Goal: Transaction & Acquisition: Purchase product/service

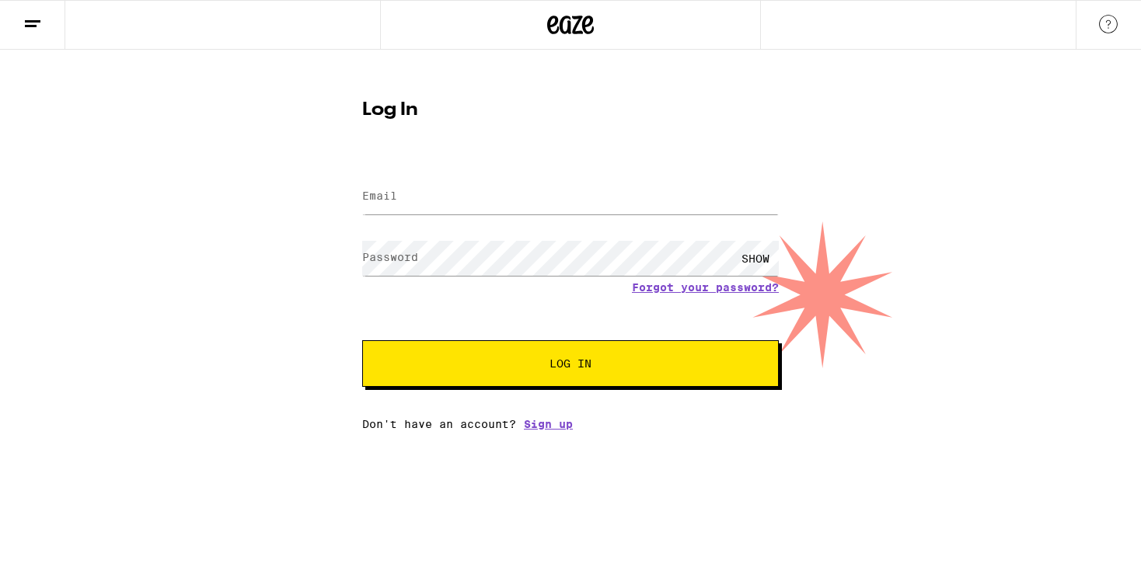
click at [652, 204] on input "Email" at bounding box center [570, 197] width 417 height 35
type input "destineerobyn@gmail.com"
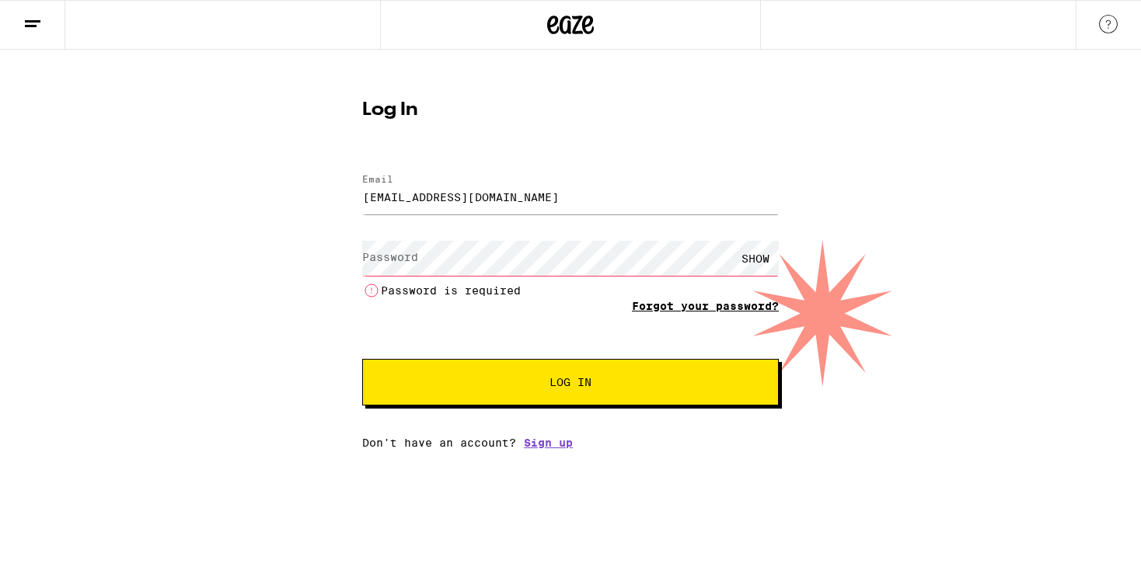
click at [680, 288] on form "Email Email destineerobyn@gmail.com Password Password SHOW Password is required…" at bounding box center [570, 282] width 417 height 247
click at [675, 303] on link "Forgot your password?" at bounding box center [705, 306] width 147 height 12
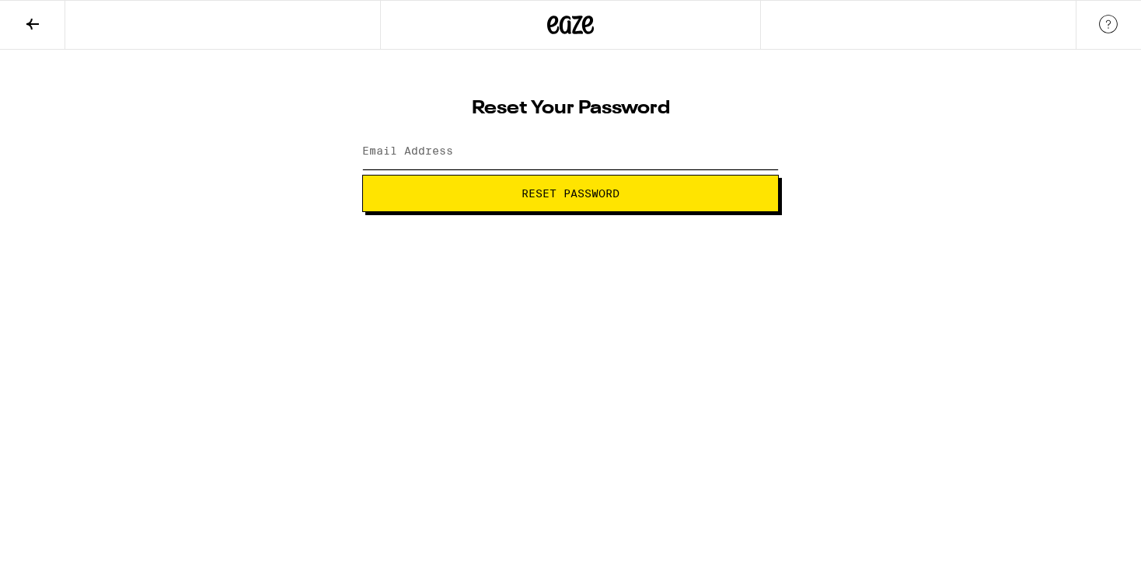
click at [505, 156] on input "Email Address" at bounding box center [570, 151] width 417 height 35
type input "destineerobyn@gmail.com"
click at [505, 195] on span "Reset Password" at bounding box center [570, 193] width 390 height 11
click at [362, 175] on button "Submit" at bounding box center [570, 193] width 417 height 37
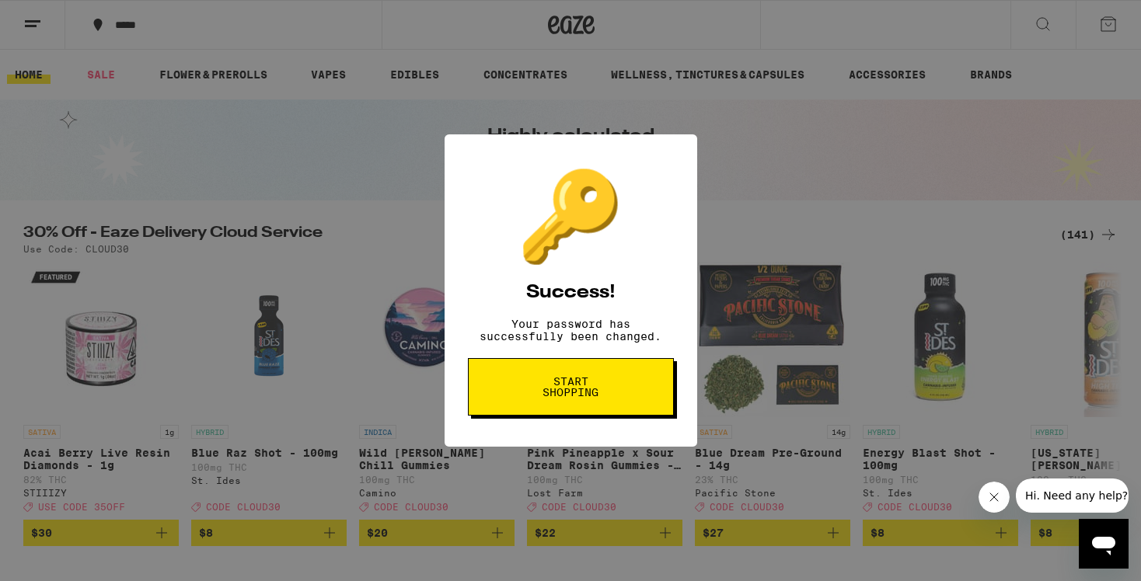
click at [631, 386] on button "Start shopping" at bounding box center [571, 387] width 206 height 58
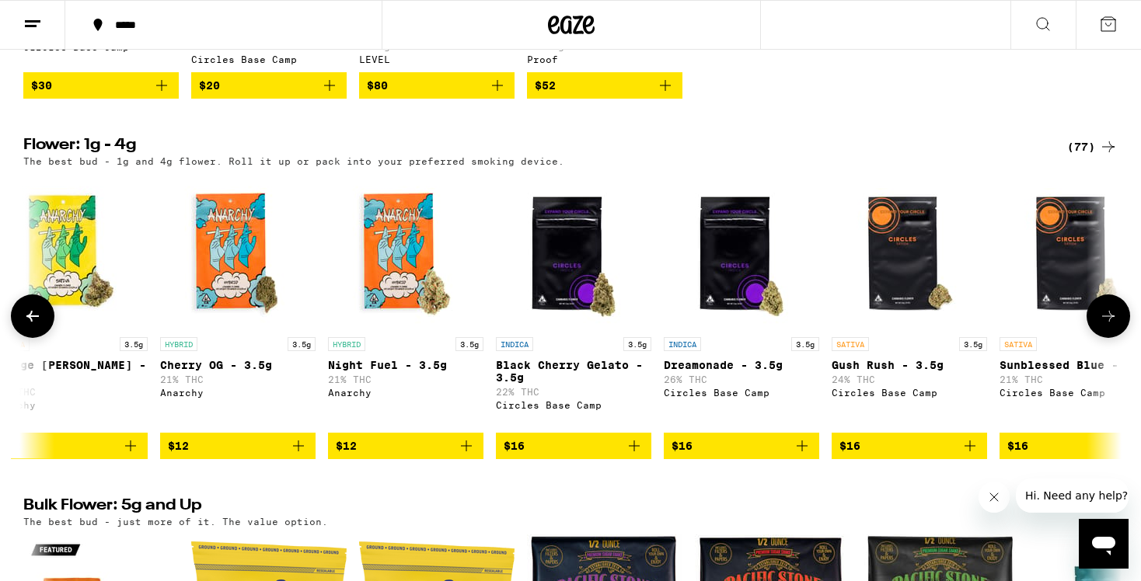
scroll to position [0, 554]
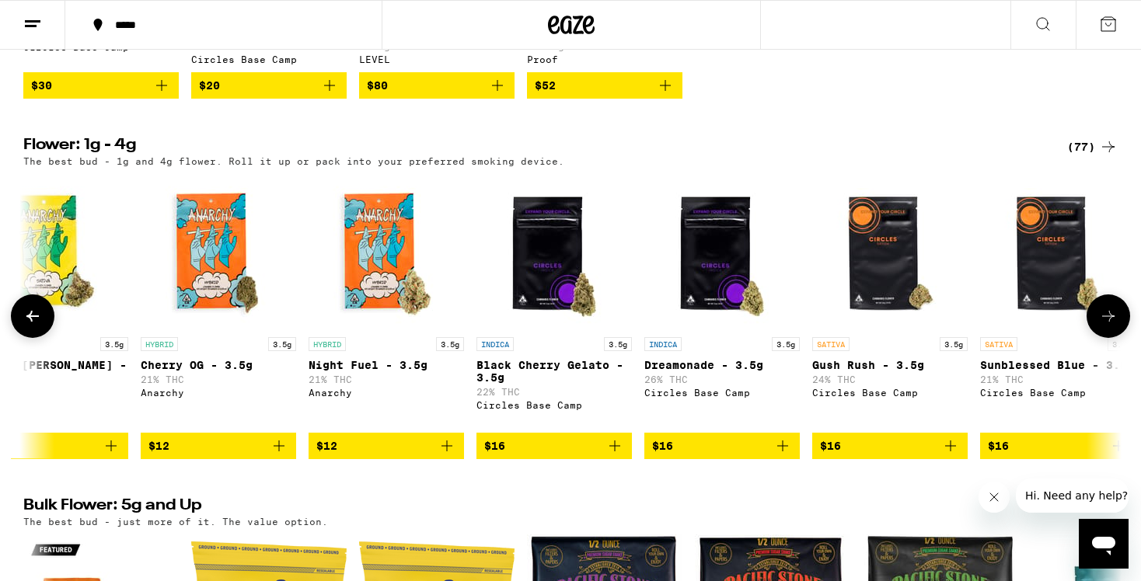
click at [612, 455] on icon "Add to bag" at bounding box center [614, 446] width 19 height 19
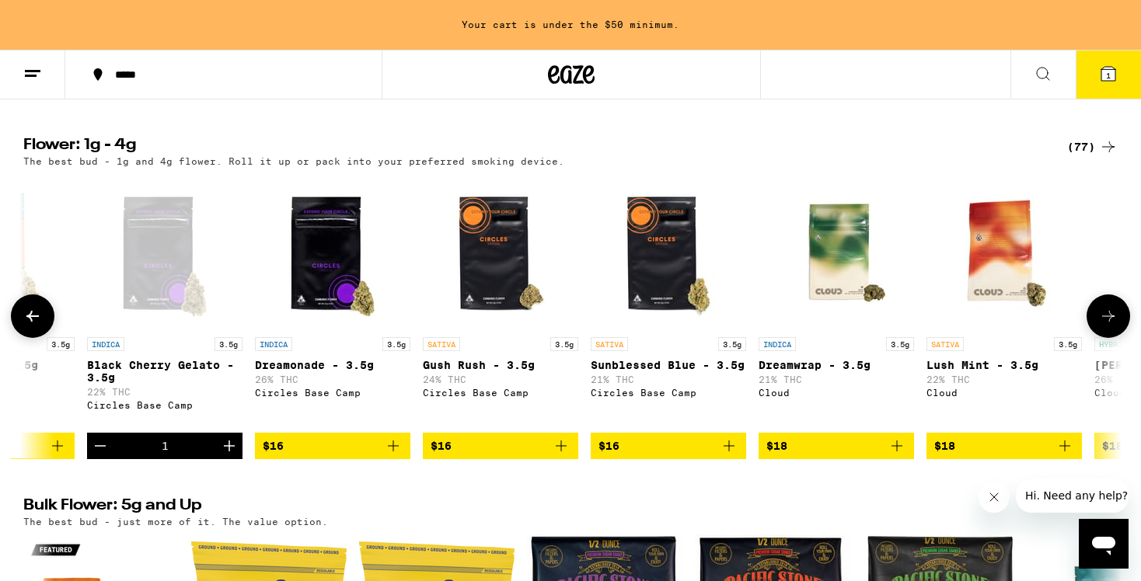
scroll to position [0, 947]
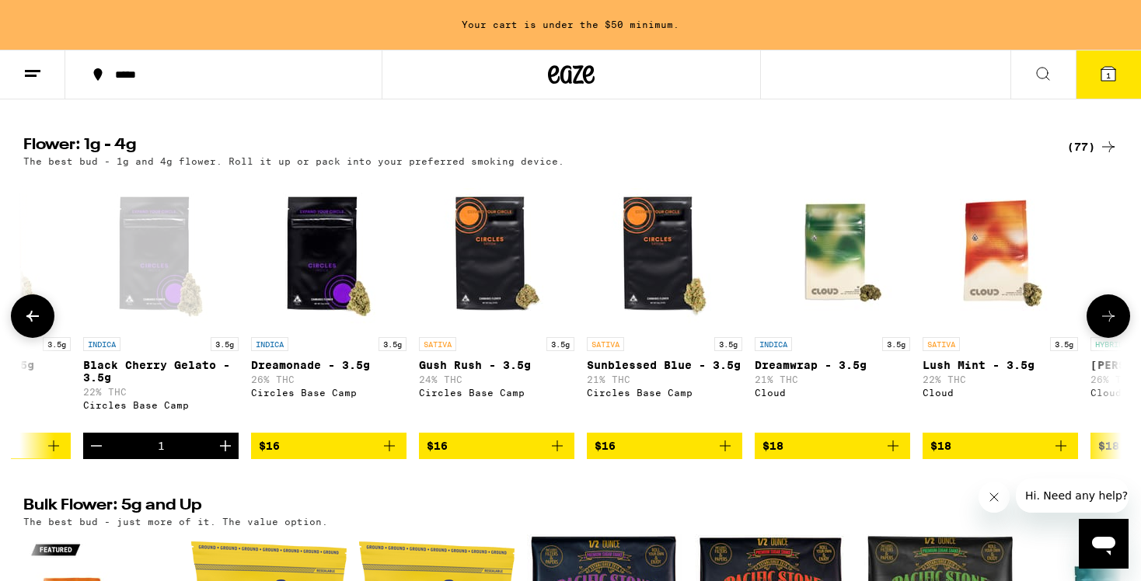
click at [562, 455] on icon "Add to bag" at bounding box center [557, 446] width 19 height 19
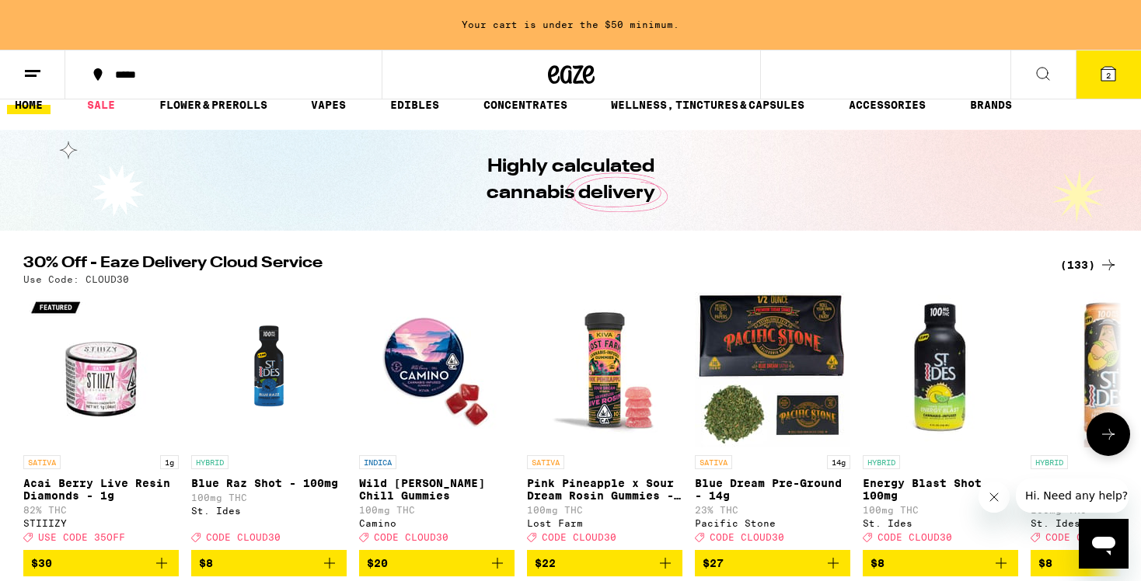
scroll to position [0, 0]
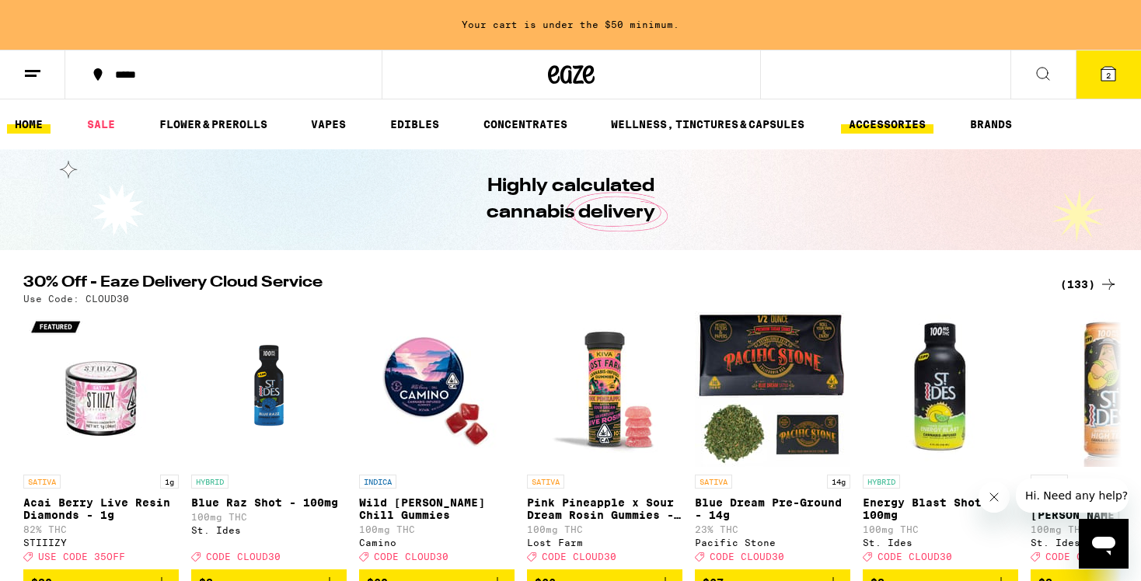
click at [928, 129] on link "ACCESSORIES" at bounding box center [887, 124] width 92 height 19
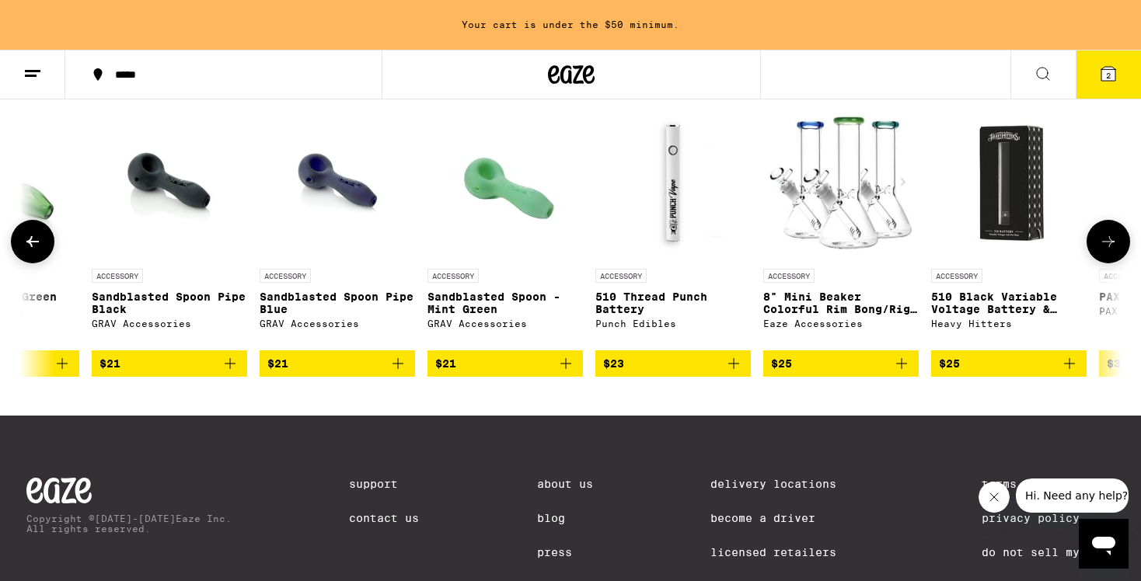
scroll to position [0, 3617]
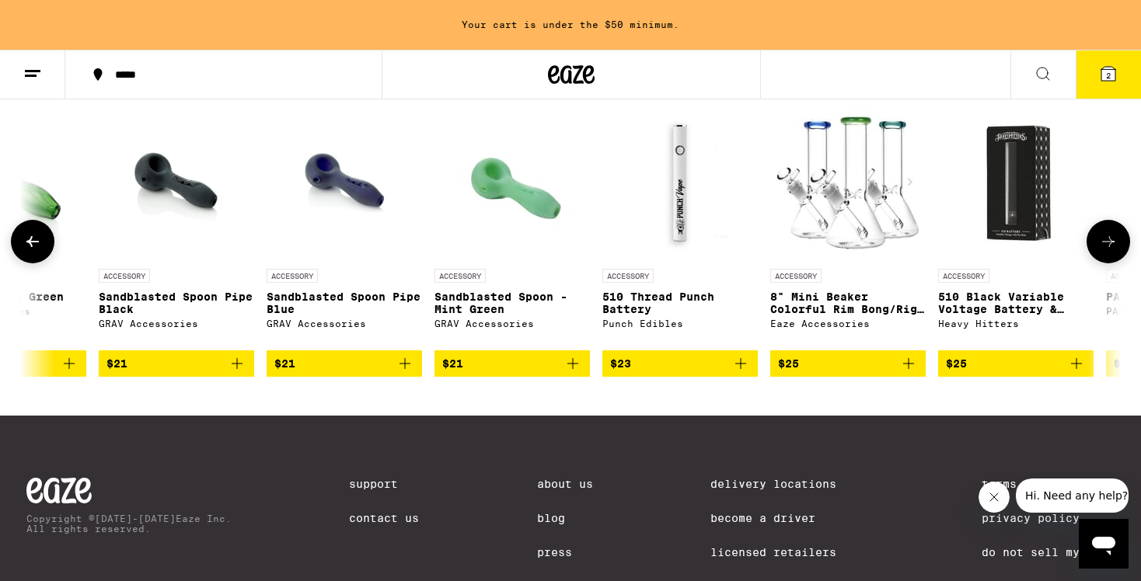
click at [908, 369] on icon "Add to bag" at bounding box center [908, 363] width 11 height 11
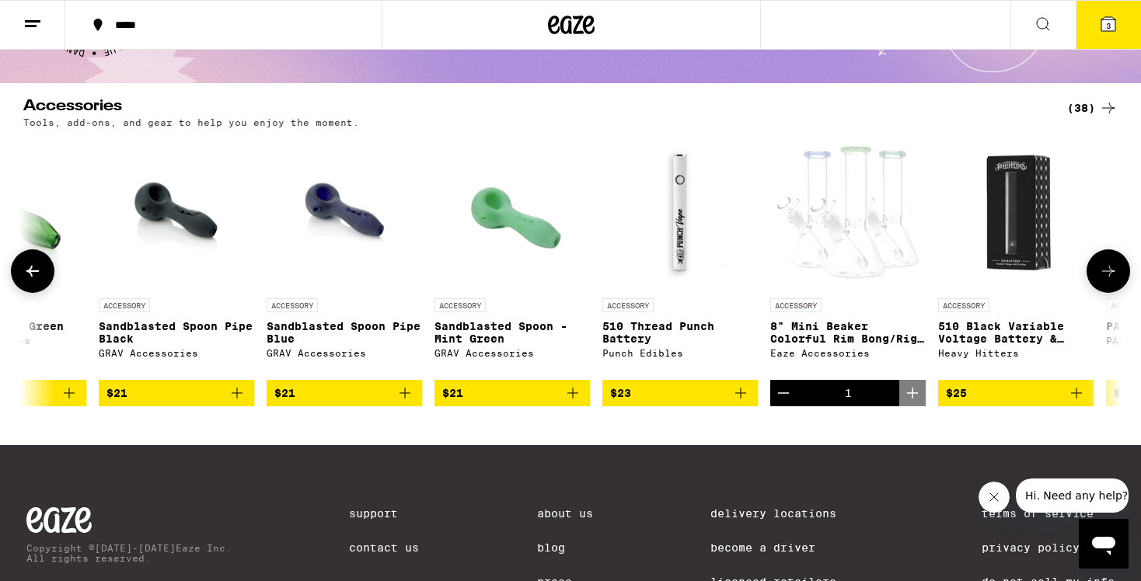
scroll to position [0, 0]
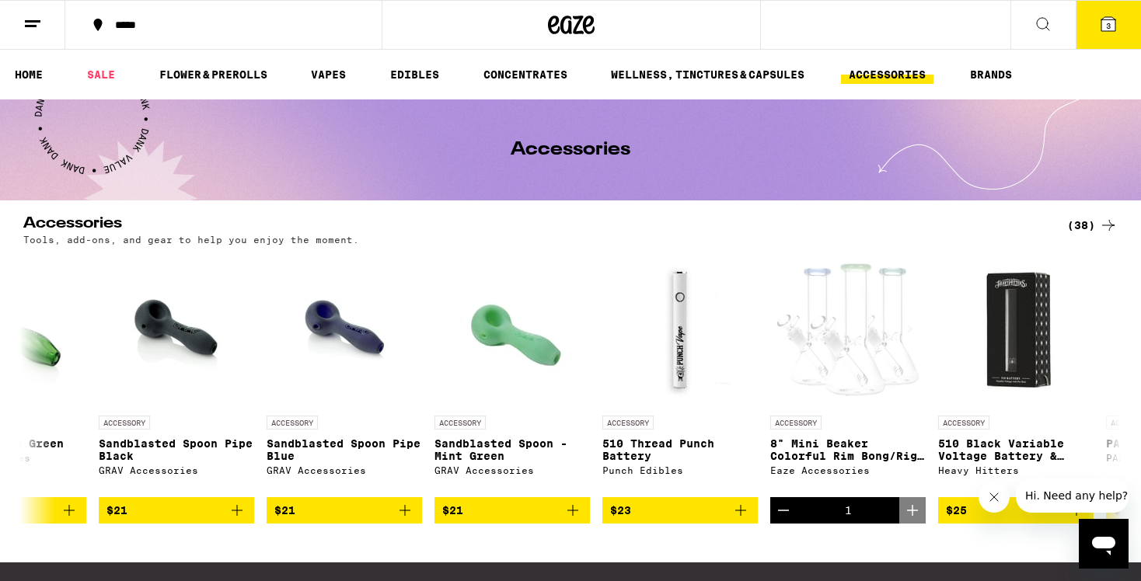
click at [1109, 19] on icon at bounding box center [1108, 24] width 19 height 19
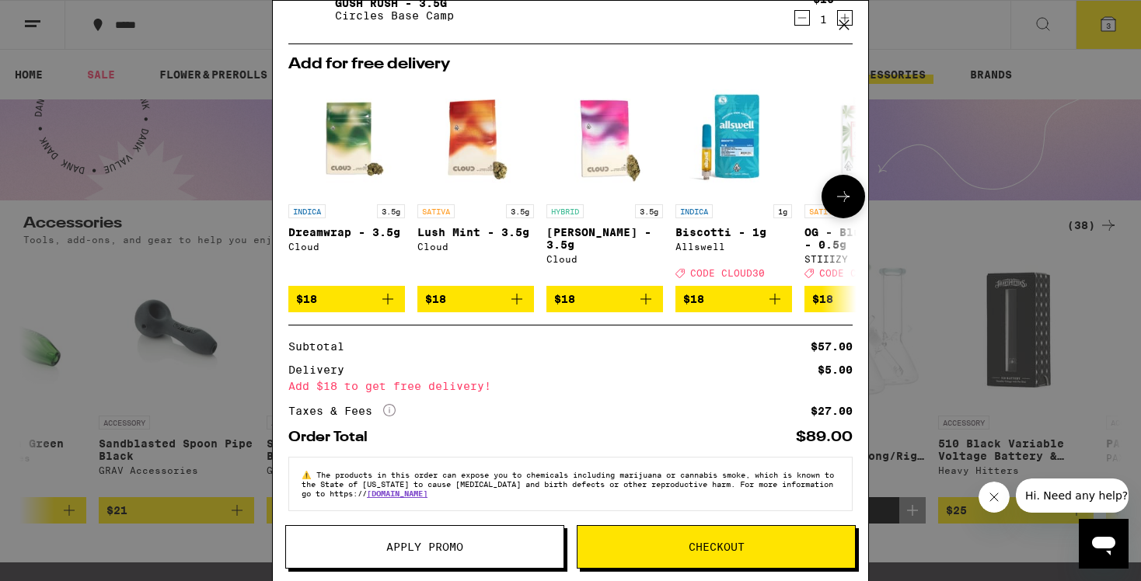
scroll to position [191, 0]
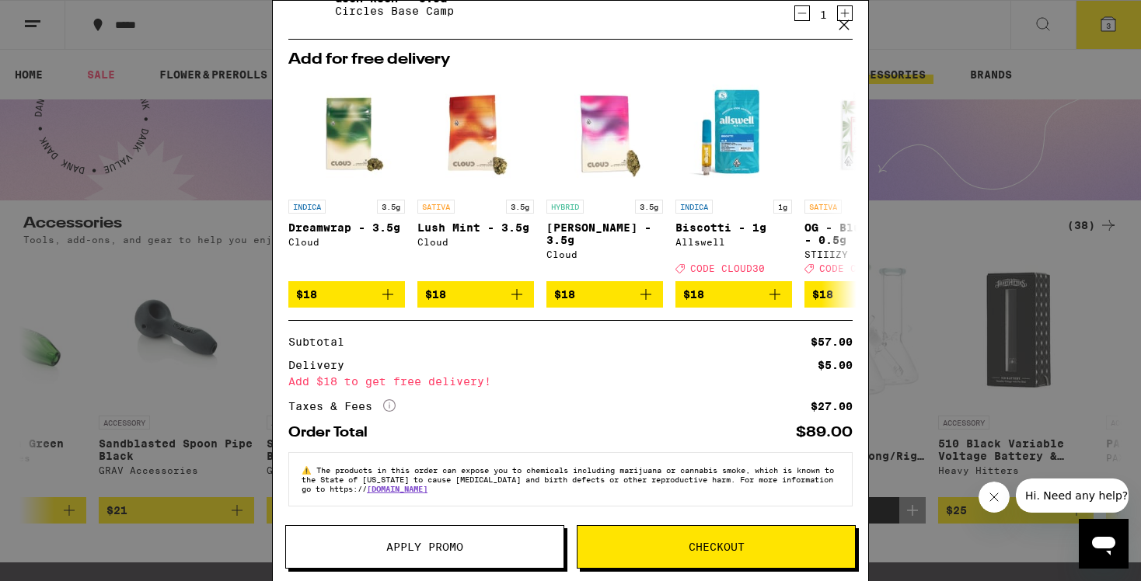
click at [390, 399] on icon "More Info" at bounding box center [389, 405] width 12 height 12
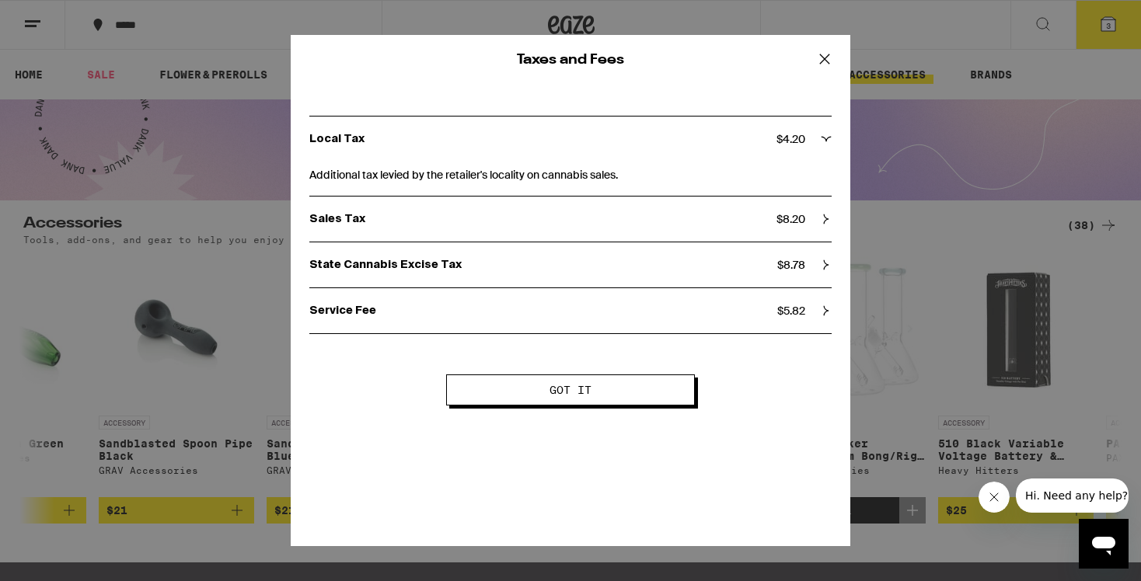
click at [828, 60] on icon at bounding box center [824, 58] width 23 height 23
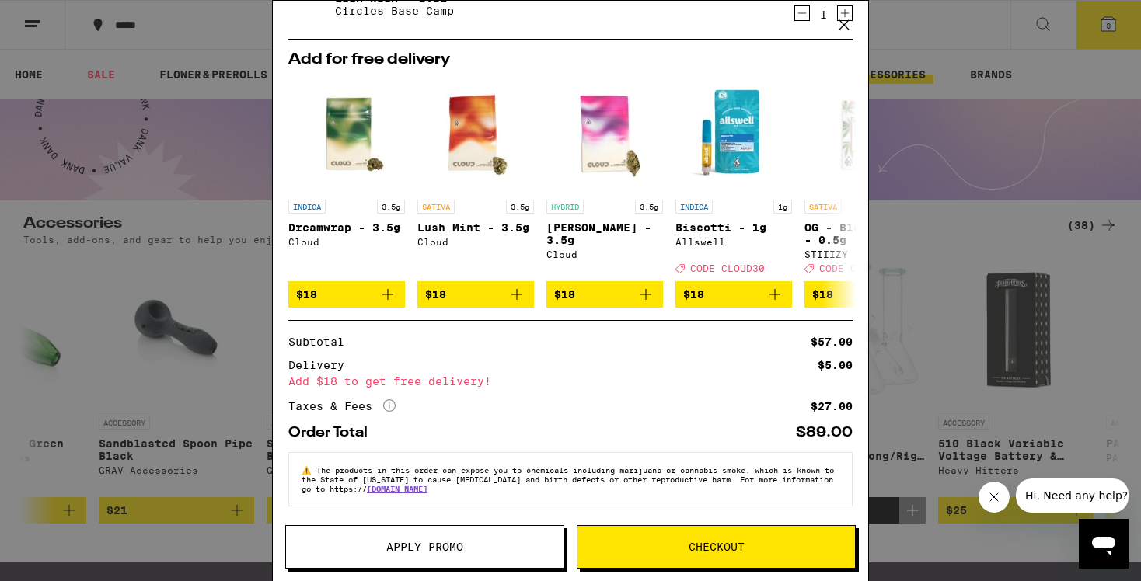
click at [434, 549] on span "Apply Promo" at bounding box center [424, 547] width 77 height 11
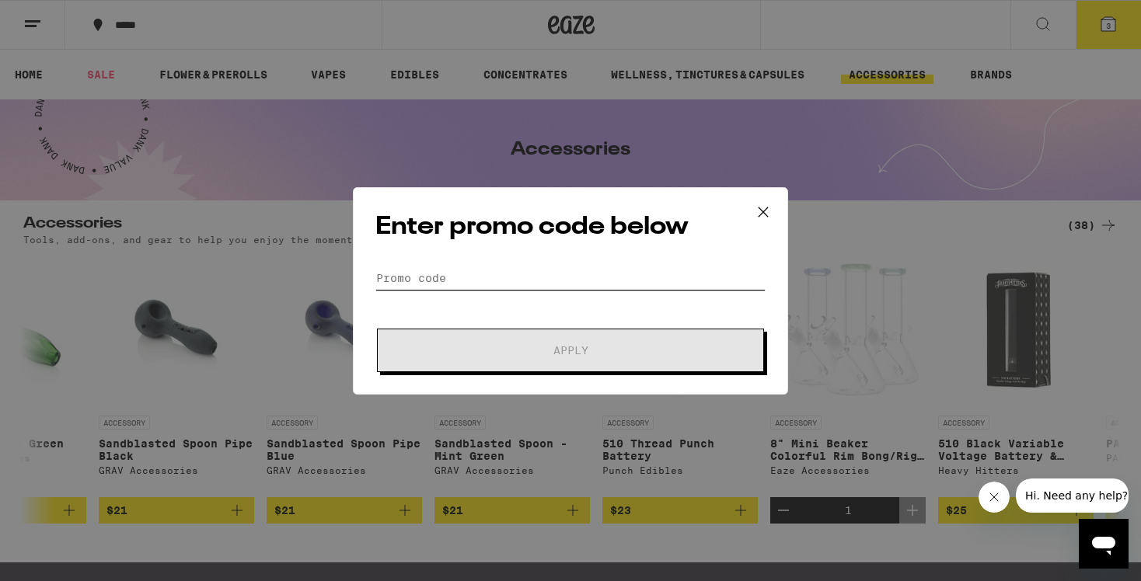
click at [458, 282] on input "Promo Code" at bounding box center [570, 278] width 390 height 23
paste input "CLOUD30"
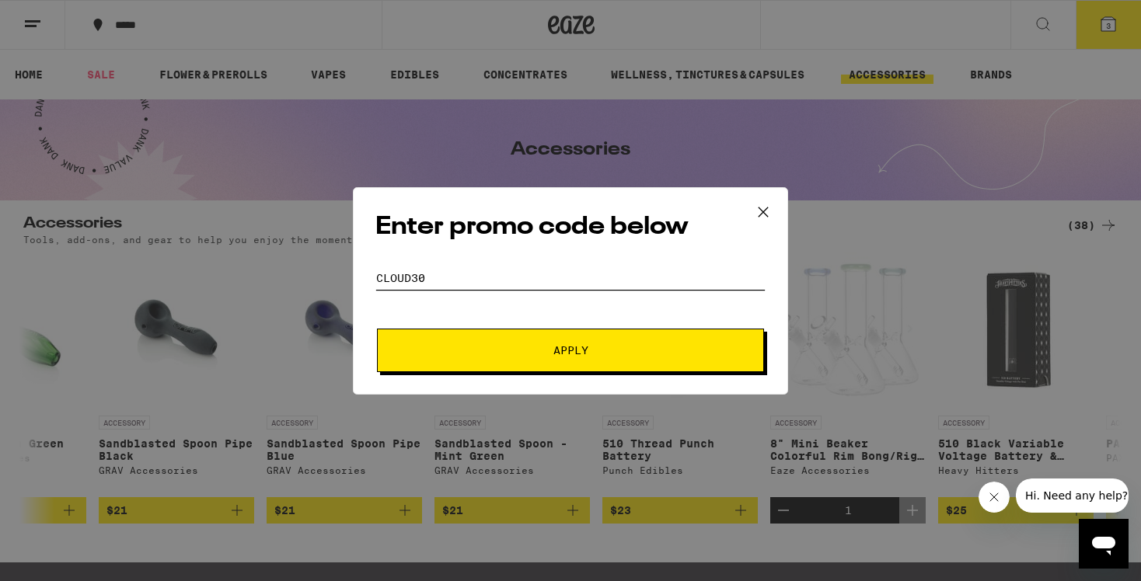
type input "CLOUD30"
click at [377, 329] on button "Apply" at bounding box center [570, 351] width 387 height 44
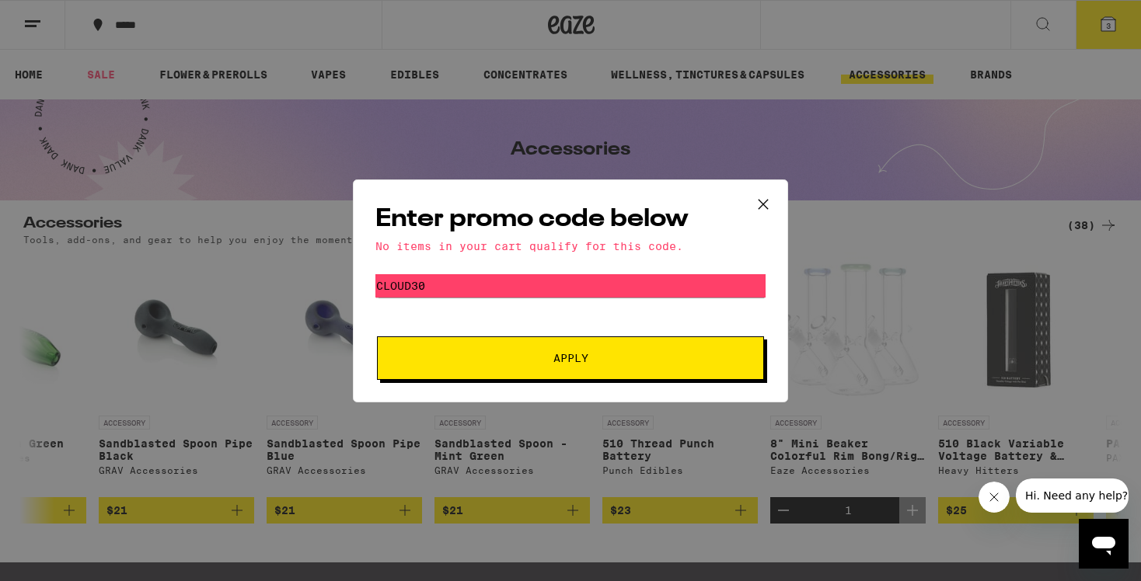
click at [536, 371] on button "Apply" at bounding box center [570, 358] width 387 height 44
click at [756, 197] on icon at bounding box center [762, 204] width 23 height 23
